Goal: Information Seeking & Learning: Understand process/instructions

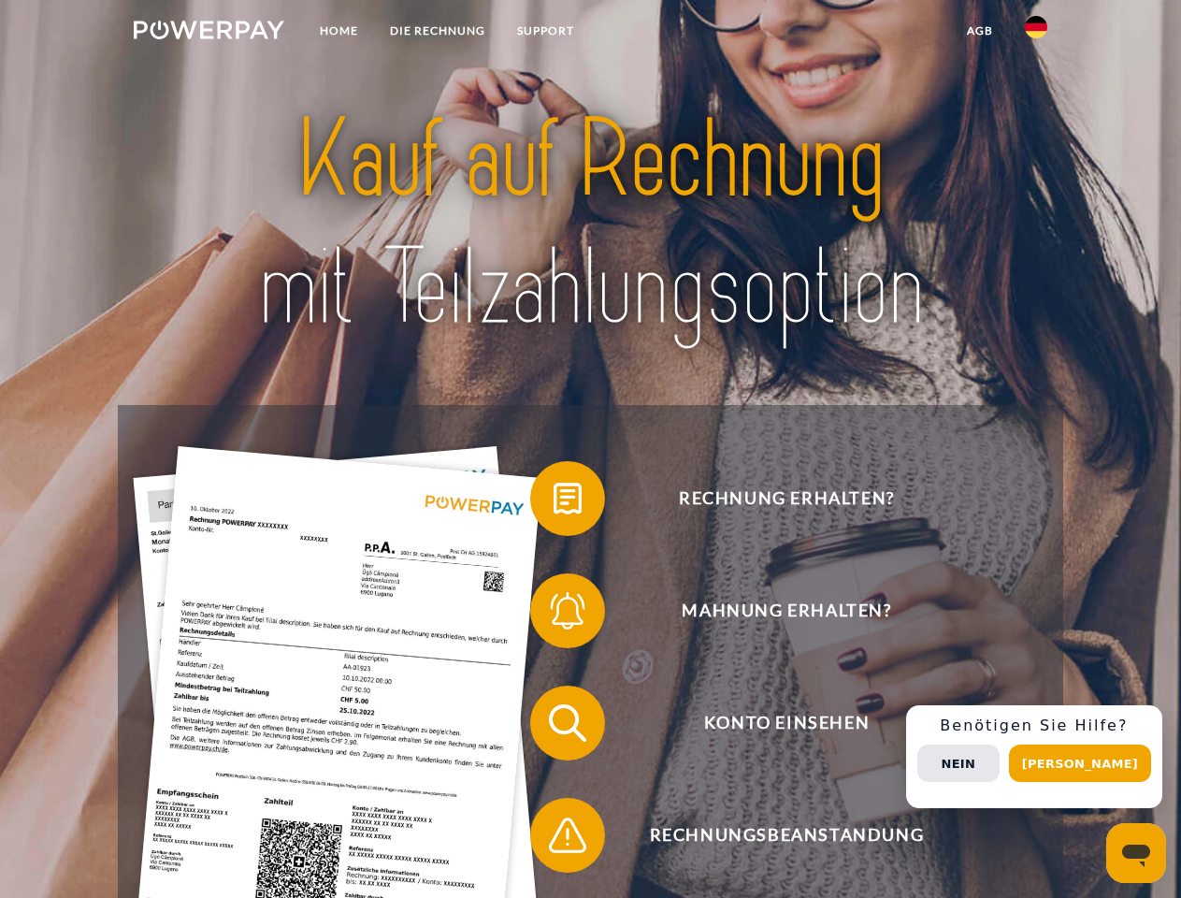
click at [209, 33] on img at bounding box center [209, 30] width 151 height 19
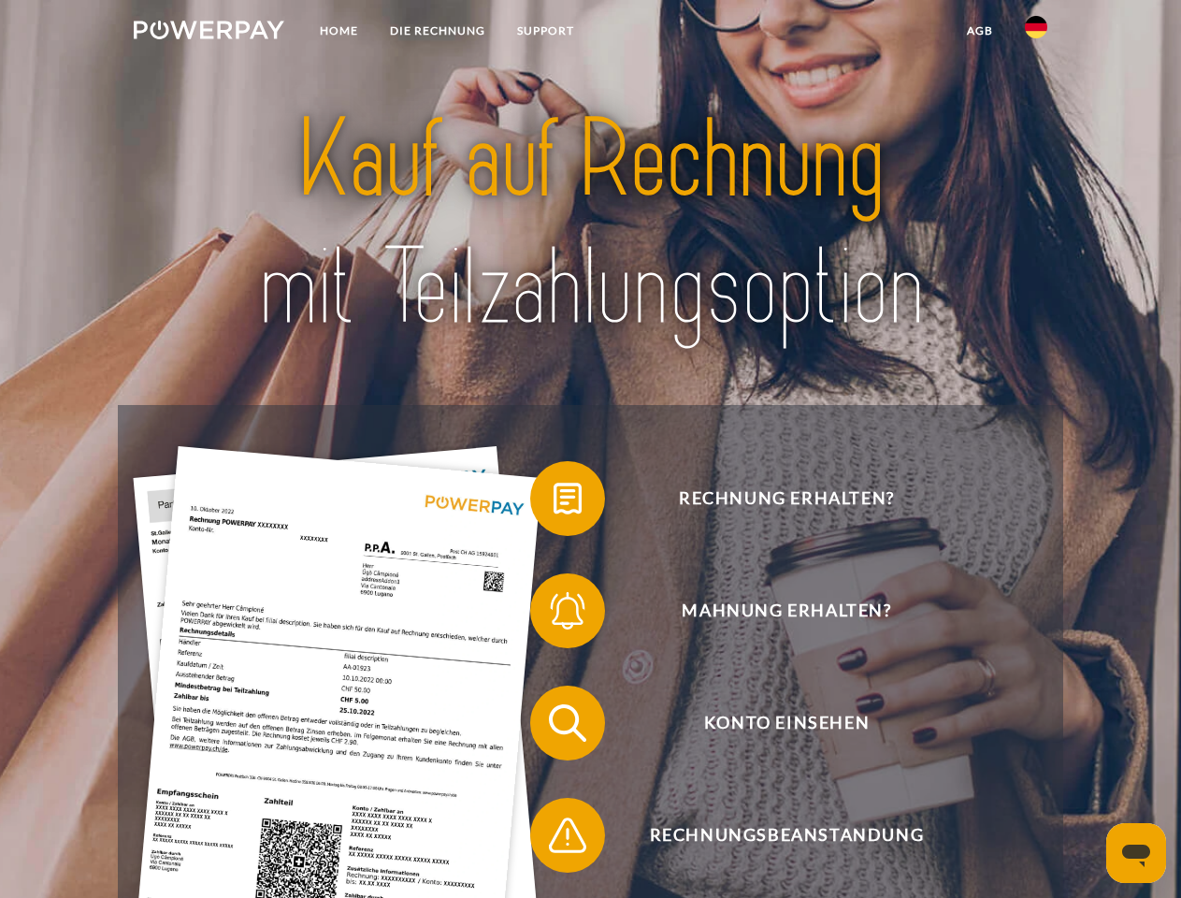
click at [1036, 33] on img at bounding box center [1036, 27] width 22 height 22
click at [979, 31] on link "agb" at bounding box center [980, 31] width 58 height 34
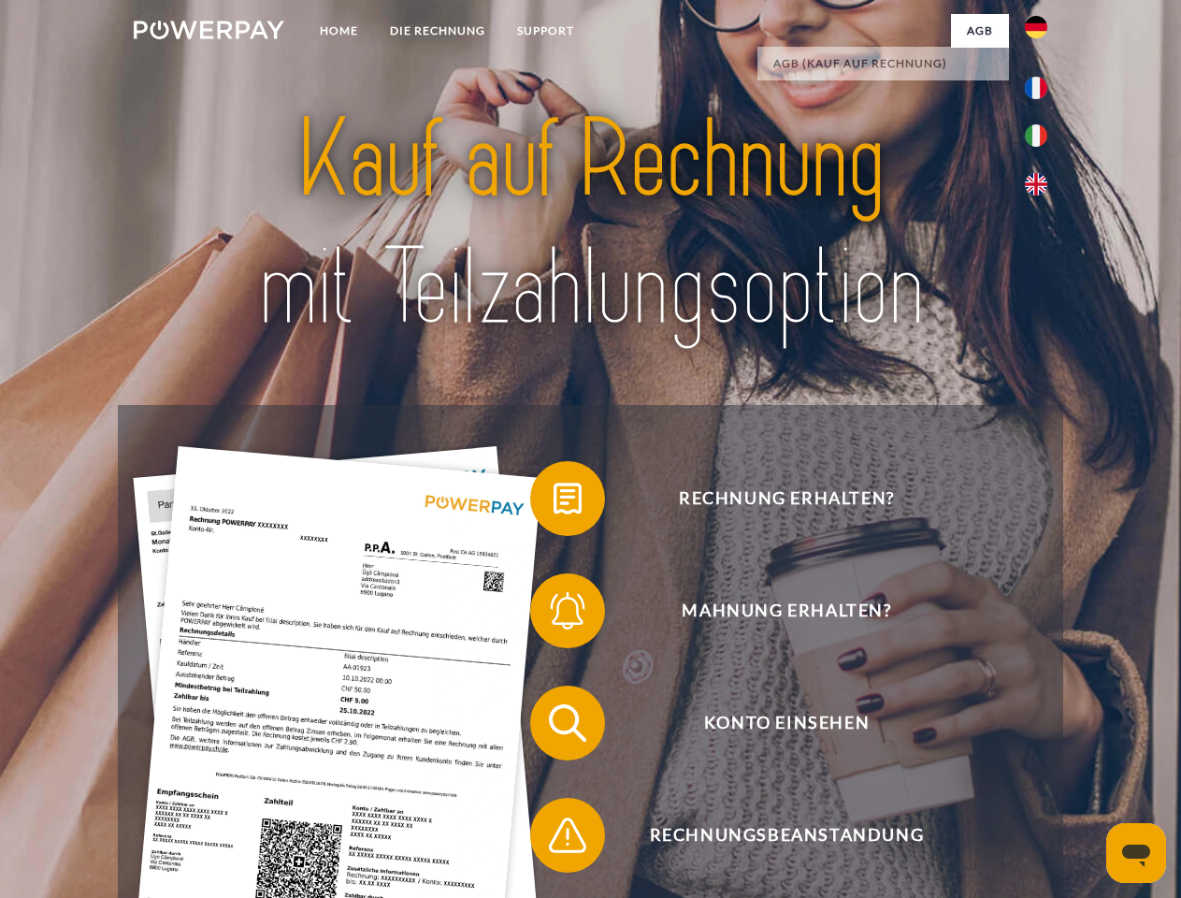
click at [554, 502] on span at bounding box center [540, 499] width 94 height 94
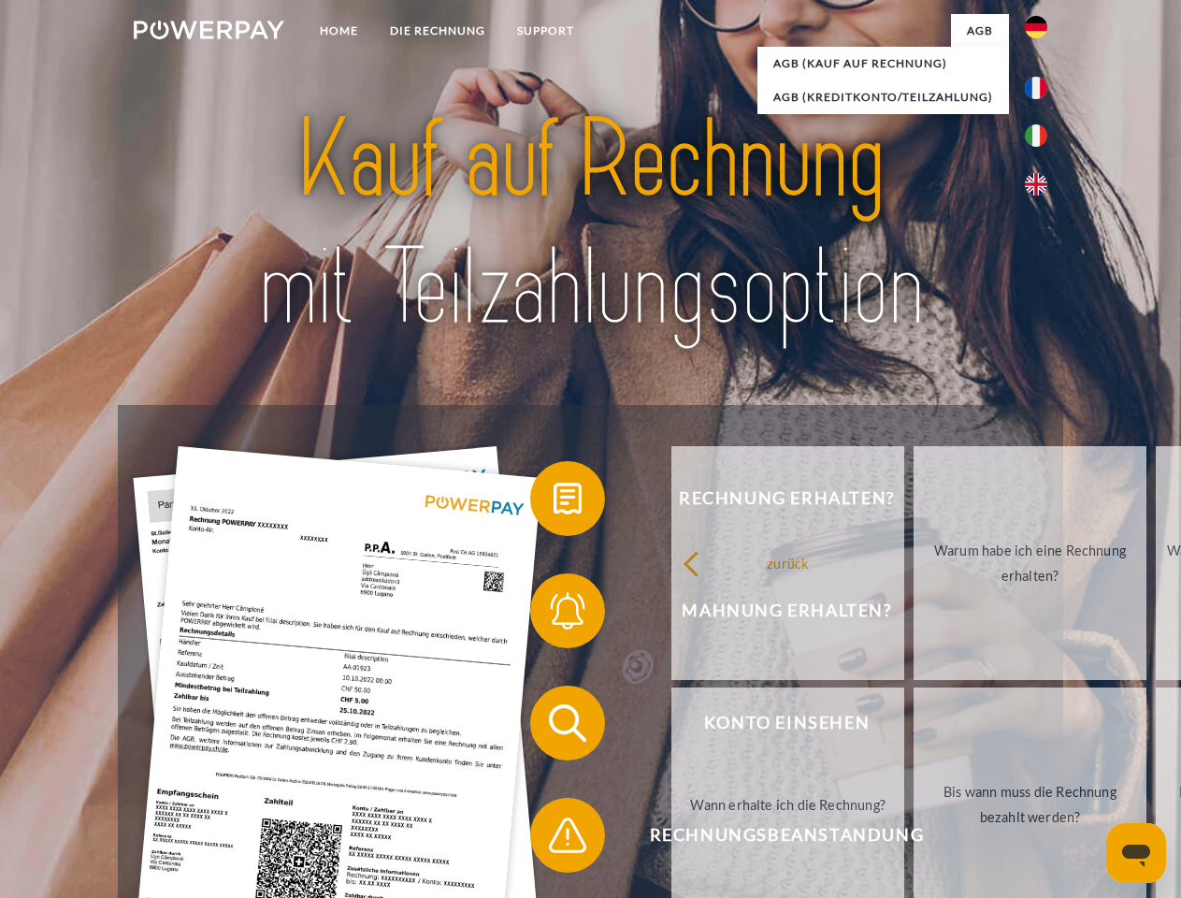
click at [554, 614] on div "Rechnung erhalten? Mahnung erhalten? Konto einsehen" at bounding box center [590, 779] width 945 height 748
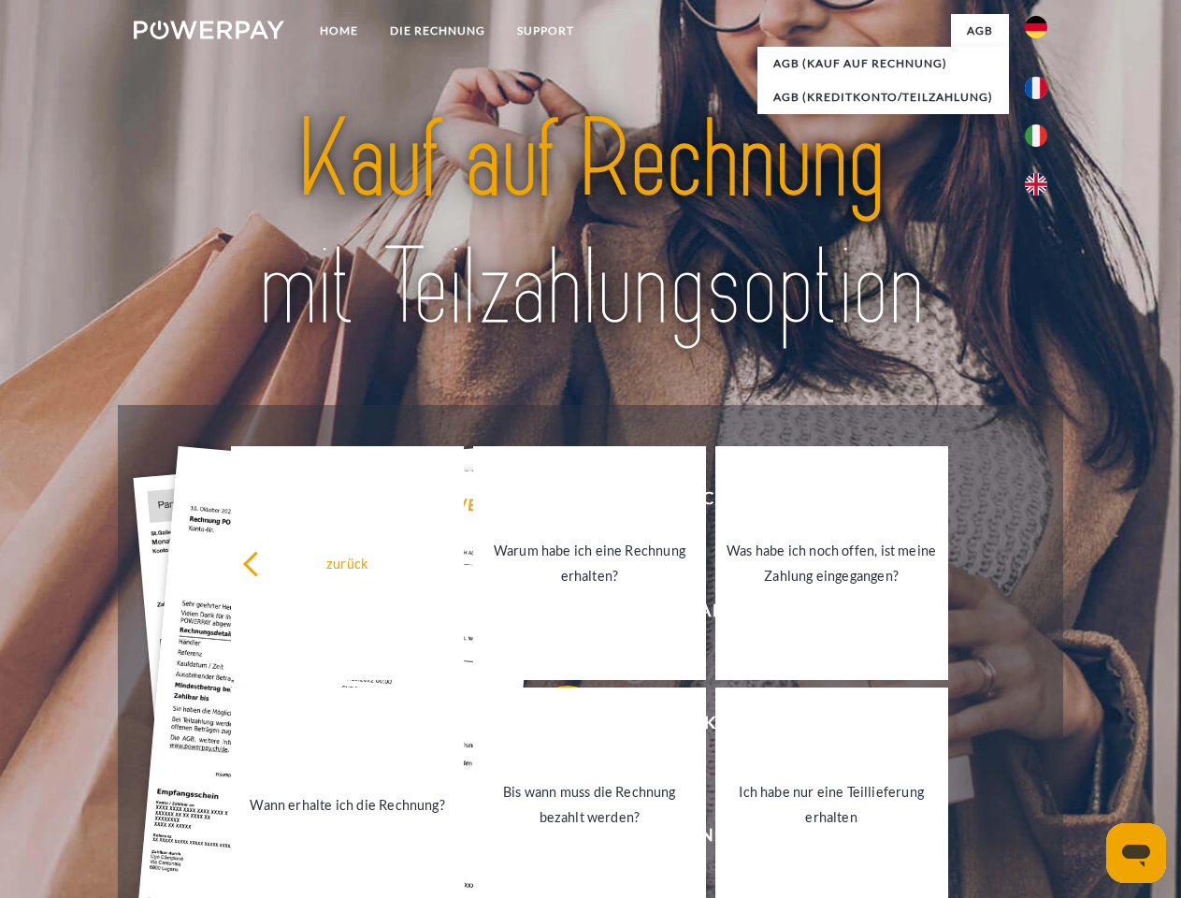
click at [554, 727] on link "Bis wann muss die Rechnung bezahlt werden?" at bounding box center [589, 804] width 233 height 234
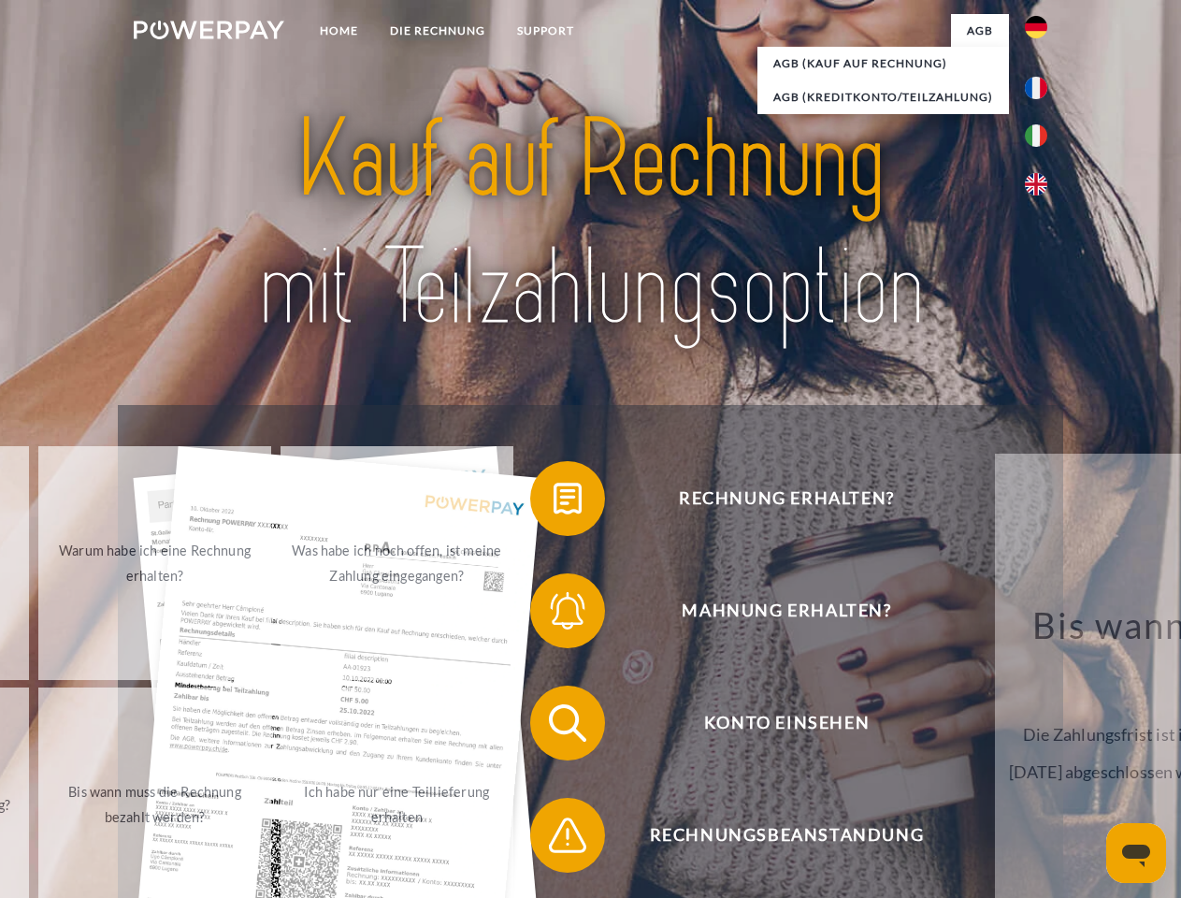
click at [554, 839] on span at bounding box center [540, 835] width 94 height 94
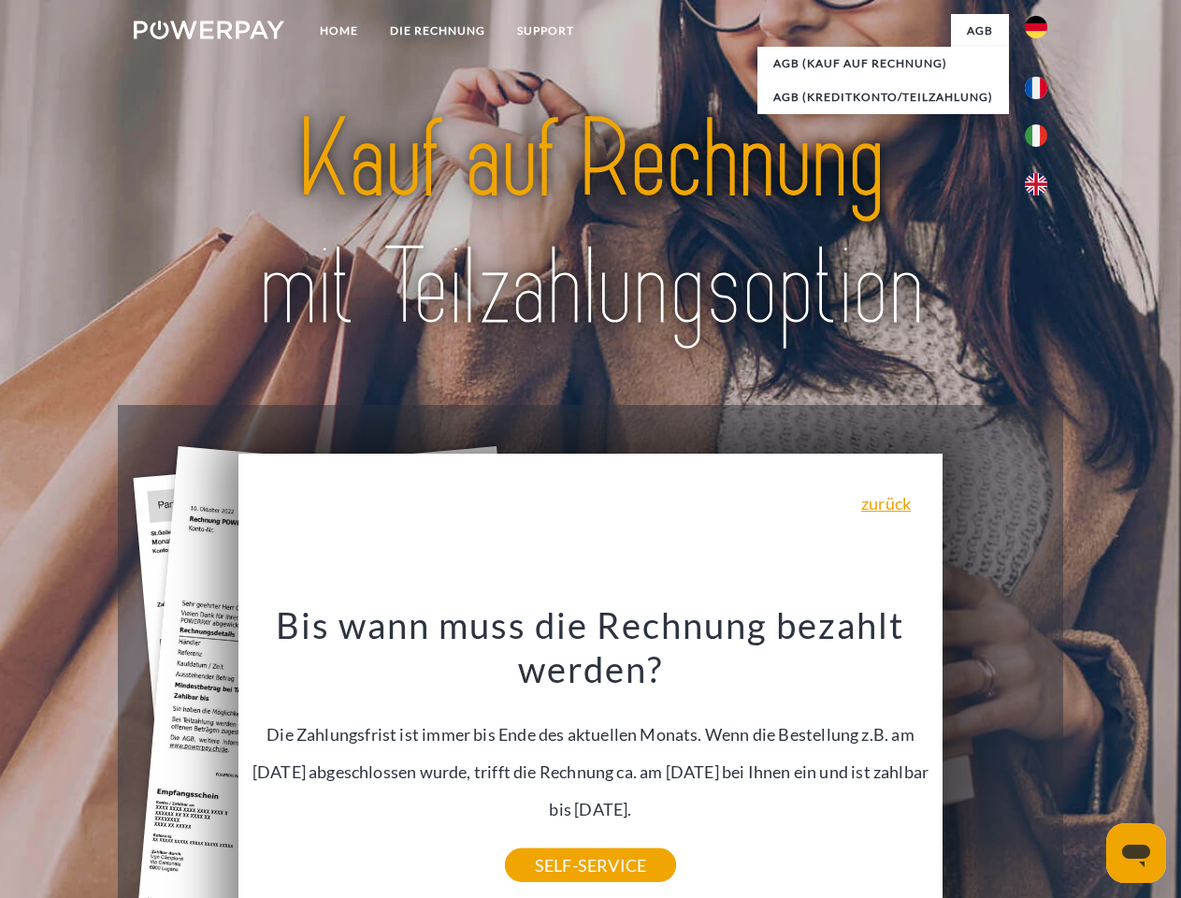
click at [1041, 757] on div "Rechnung erhalten? Mahnung erhalten? Konto einsehen" at bounding box center [590, 779] width 945 height 748
click at [995, 760] on span "Konto einsehen" at bounding box center [786, 723] width 458 height 75
click at [1087, 763] on header "Home DIE RECHNUNG SUPPORT" at bounding box center [590, 646] width 1181 height 1292
